Goal: Information Seeking & Learning: Learn about a topic

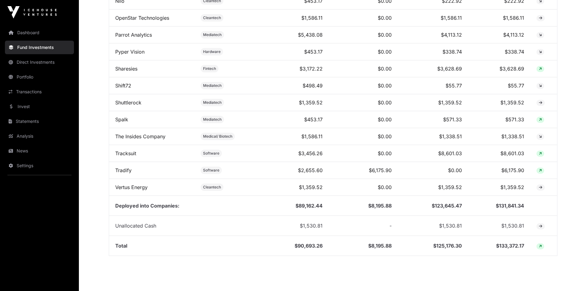
scroll to position [647, 0]
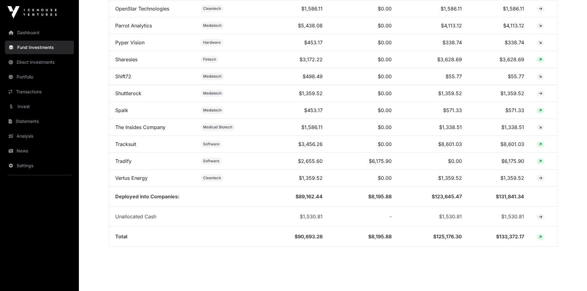
click at [125, 147] on link "Tracksuit" at bounding box center [125, 144] width 21 height 6
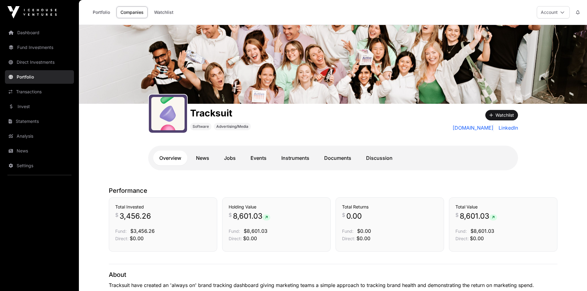
click at [331, 158] on link "Documents" at bounding box center [337, 158] width 39 height 15
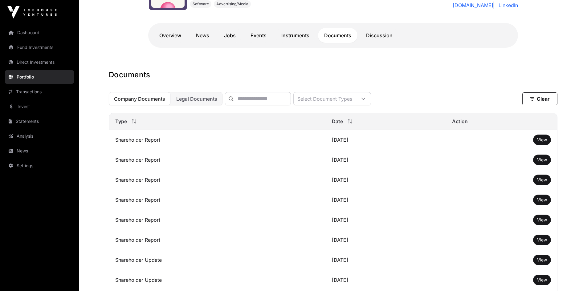
scroll to position [123, 0]
click at [538, 142] on span "View" at bounding box center [542, 139] width 10 height 5
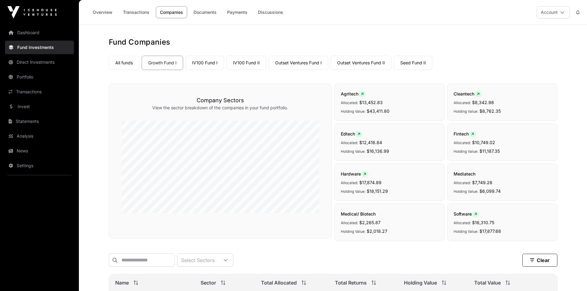
scroll to position [647, 0]
